Goal: Check status: Check status

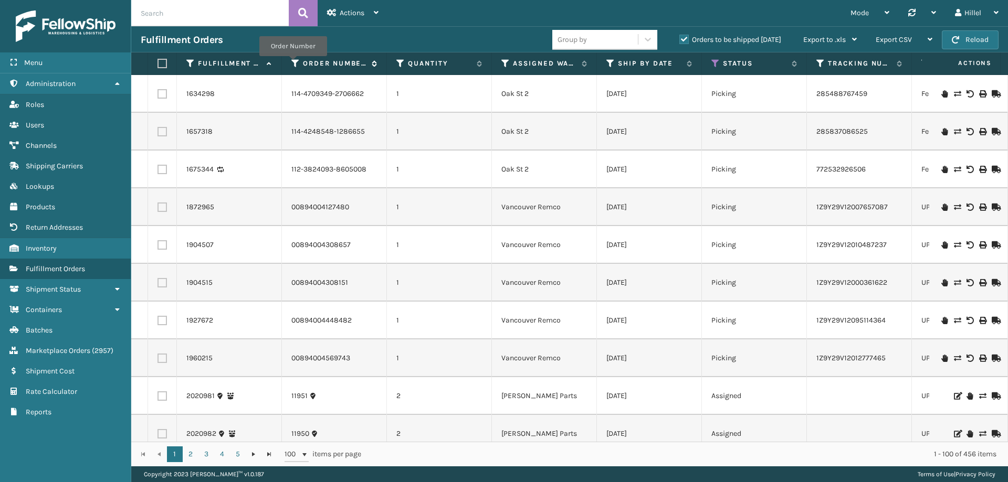
click at [293, 64] on icon at bounding box center [295, 63] width 8 height 9
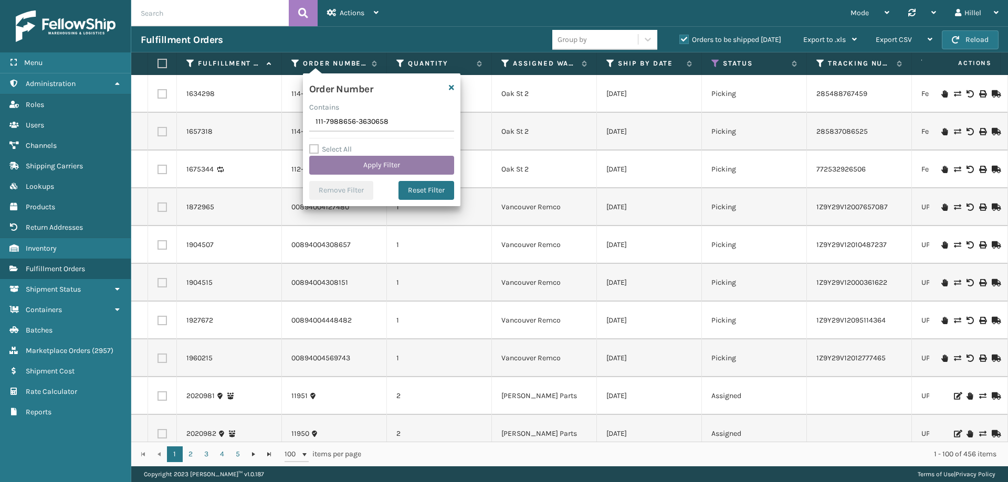
type input "111-7988656-3630658"
click at [375, 164] on button "Apply Filter" at bounding box center [381, 165] width 145 height 19
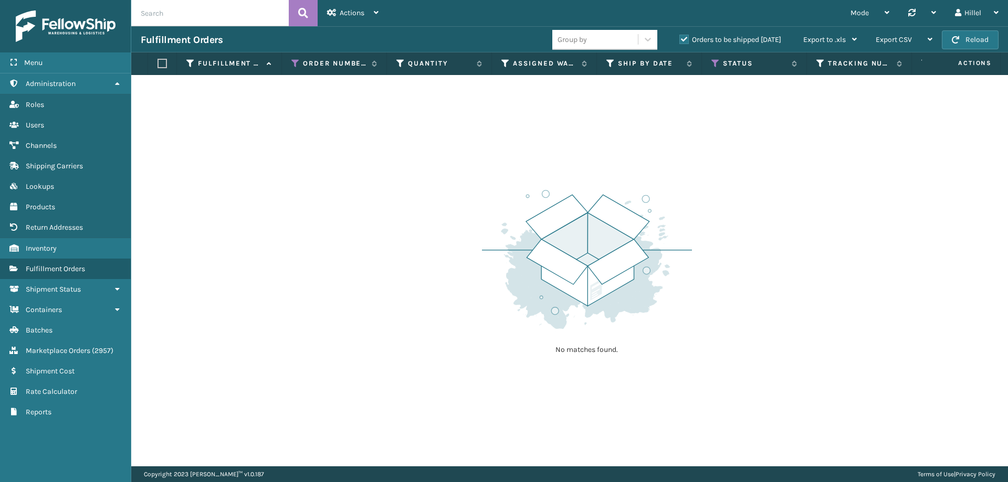
click at [682, 37] on label "Orders to be shipped [DATE]" at bounding box center [730, 39] width 102 height 9
click at [680, 37] on input "Orders to be shipped [DATE]" at bounding box center [679, 37] width 1 height 7
click at [713, 62] on icon at bounding box center [715, 63] width 8 height 9
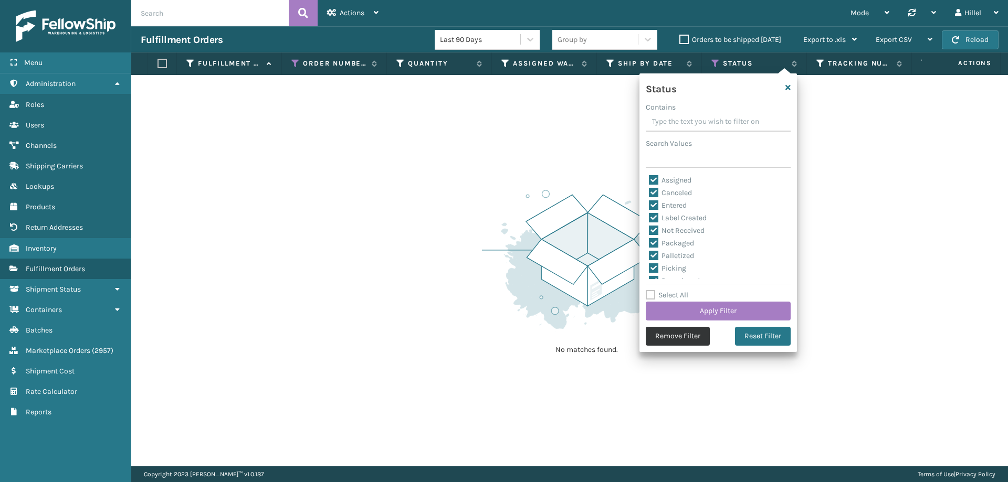
click at [693, 335] on button "Remove Filter" at bounding box center [678, 336] width 64 height 19
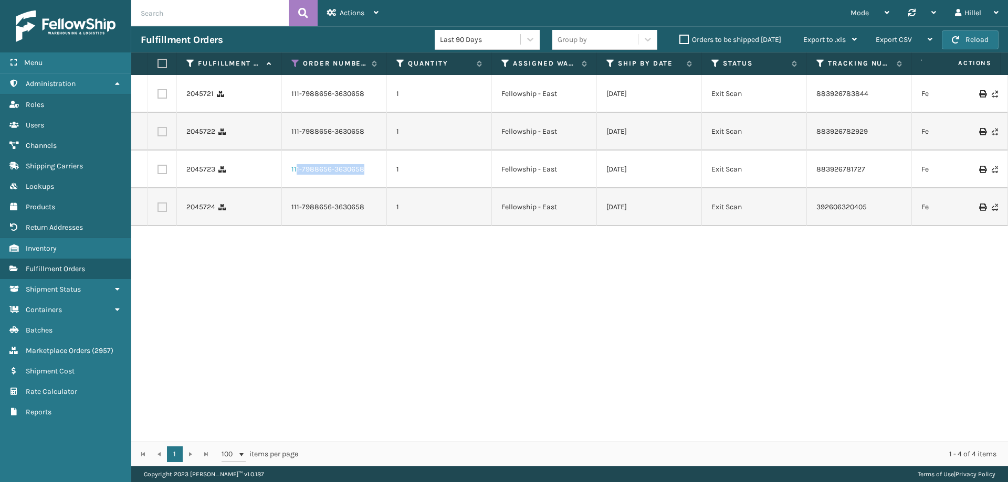
drag, startPoint x: 368, startPoint y: 167, endPoint x: 296, endPoint y: 167, distance: 71.9
click at [296, 167] on div "111-7988656-3630658" at bounding box center [334, 169] width 86 height 10
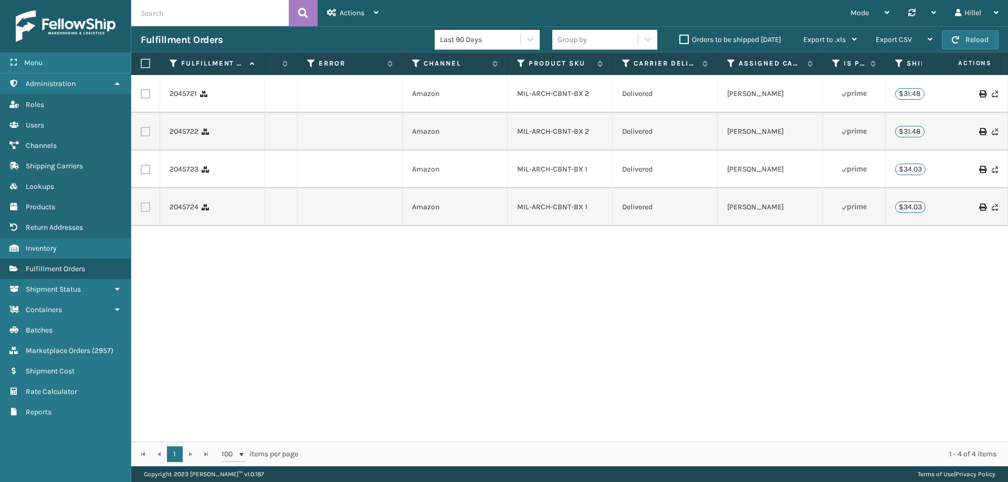
scroll to position [0, 827]
click at [535, 433] on div "2045721 111-7988656-3630658 1 Fellowship - East [DATE] Exit Scan 883926783844 F…" at bounding box center [569, 258] width 877 height 367
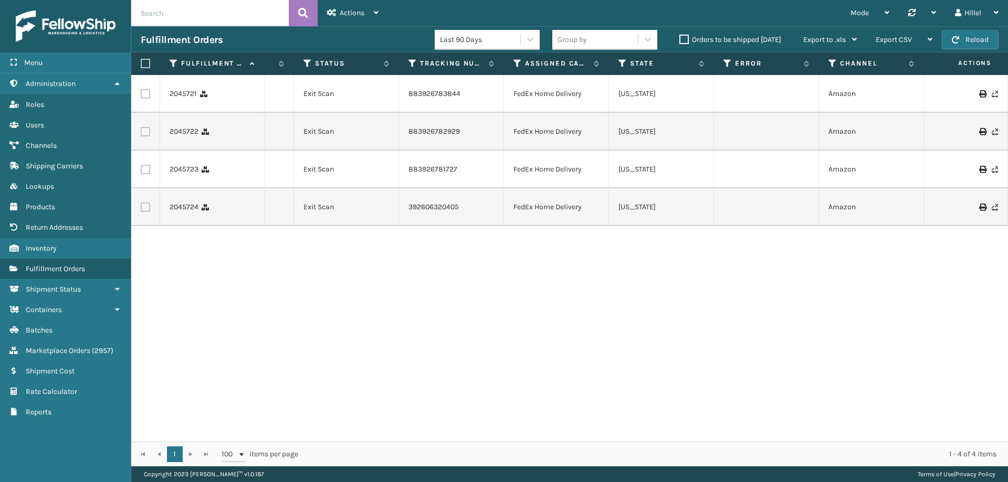
scroll to position [0, 404]
drag, startPoint x: 467, startPoint y: 131, endPoint x: 402, endPoint y: 132, distance: 65.6
click at [402, 132] on tr "2045722 111-7988656-3630658 1 Fellowship - East [DATE] Exit Scan 883926782929 F…" at bounding box center [661, 132] width 1867 height 38
copy tr "883926782929"
